Goal: Information Seeking & Learning: Find specific fact

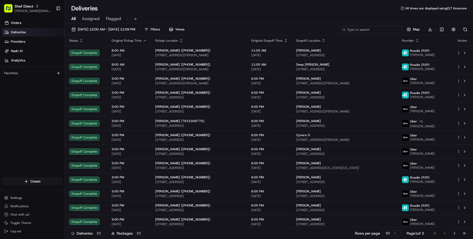
click at [367, 29] on input at bounding box center [371, 29] width 62 height 7
paste input "ydKH9Hbmqch"
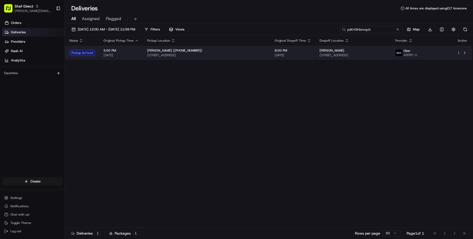
type input "ydKH9Hbmqch"
click at [237, 53] on div "[PERSON_NAME] ([PHONE_NUMBER])" at bounding box center [206, 50] width 119 height 4
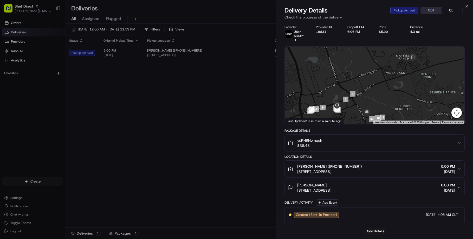
scroll to position [92, 0]
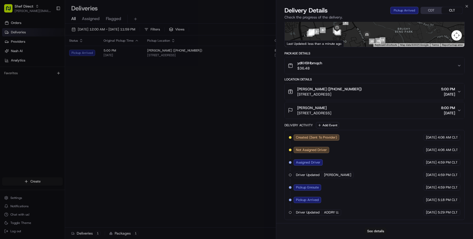
click at [377, 227] on button "See details" at bounding box center [376, 230] width 22 height 7
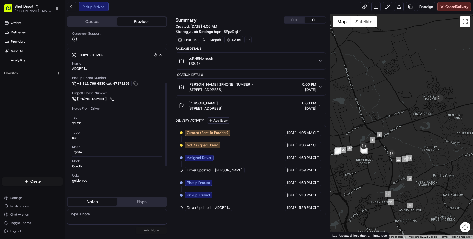
scroll to position [96, 0]
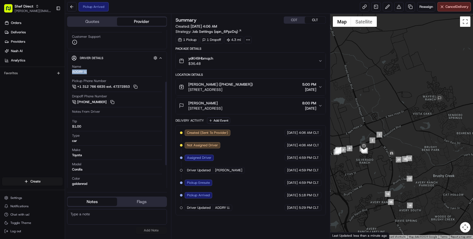
drag, startPoint x: 77, startPoint y: 81, endPoint x: 97, endPoint y: 81, distance: 20.0
click at [97, 74] on div "Name ADDRY U." at bounding box center [117, 69] width 90 height 10
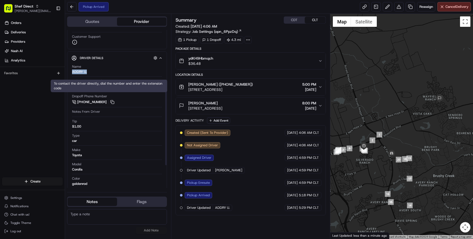
click at [138, 90] on button at bounding box center [136, 87] width 6 height 6
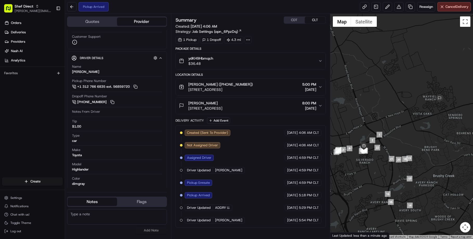
click at [321, 95] on button "[PERSON_NAME] ([PHONE_NUMBER]) [STREET_ADDRESS] 5:00 PM [DATE]" at bounding box center [251, 87] width 150 height 17
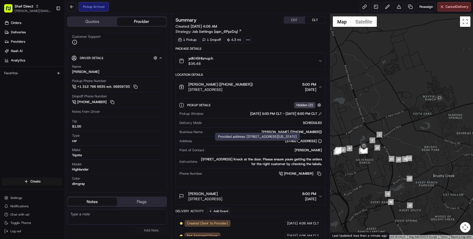
copy div "[STREET_ADDRESS]"
drag, startPoint x: 231, startPoint y: 149, endPoint x: 317, endPoint y: 151, distance: 86.1
click at [317, 143] on div "[STREET_ADDRESS]" at bounding box center [303, 141] width 37 height 5
